Goal: Task Accomplishment & Management: Use online tool/utility

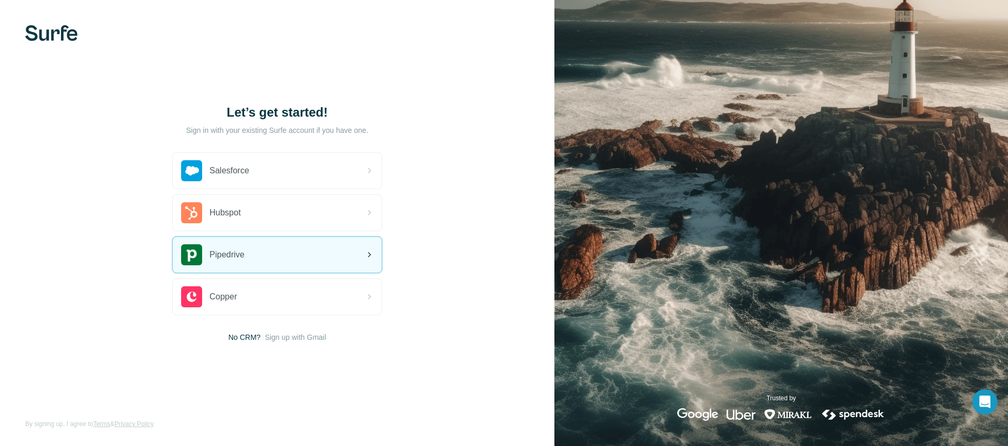
drag, startPoint x: 262, startPoint y: 248, endPoint x: 291, endPoint y: 237, distance: 30.9
click at [261, 248] on div "Pipedrive" at bounding box center [277, 255] width 209 height 36
